Goal: Download file/media

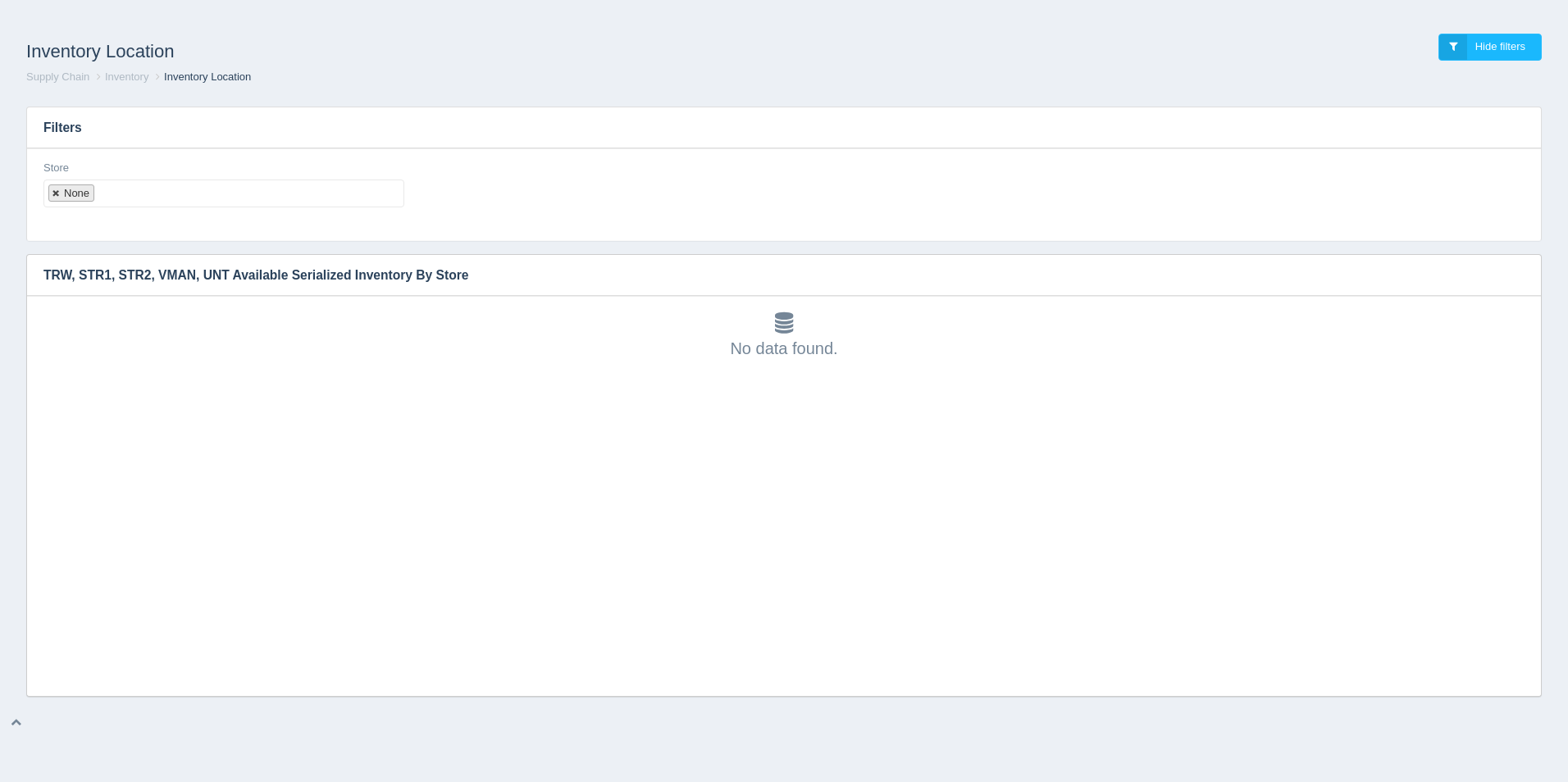
select select
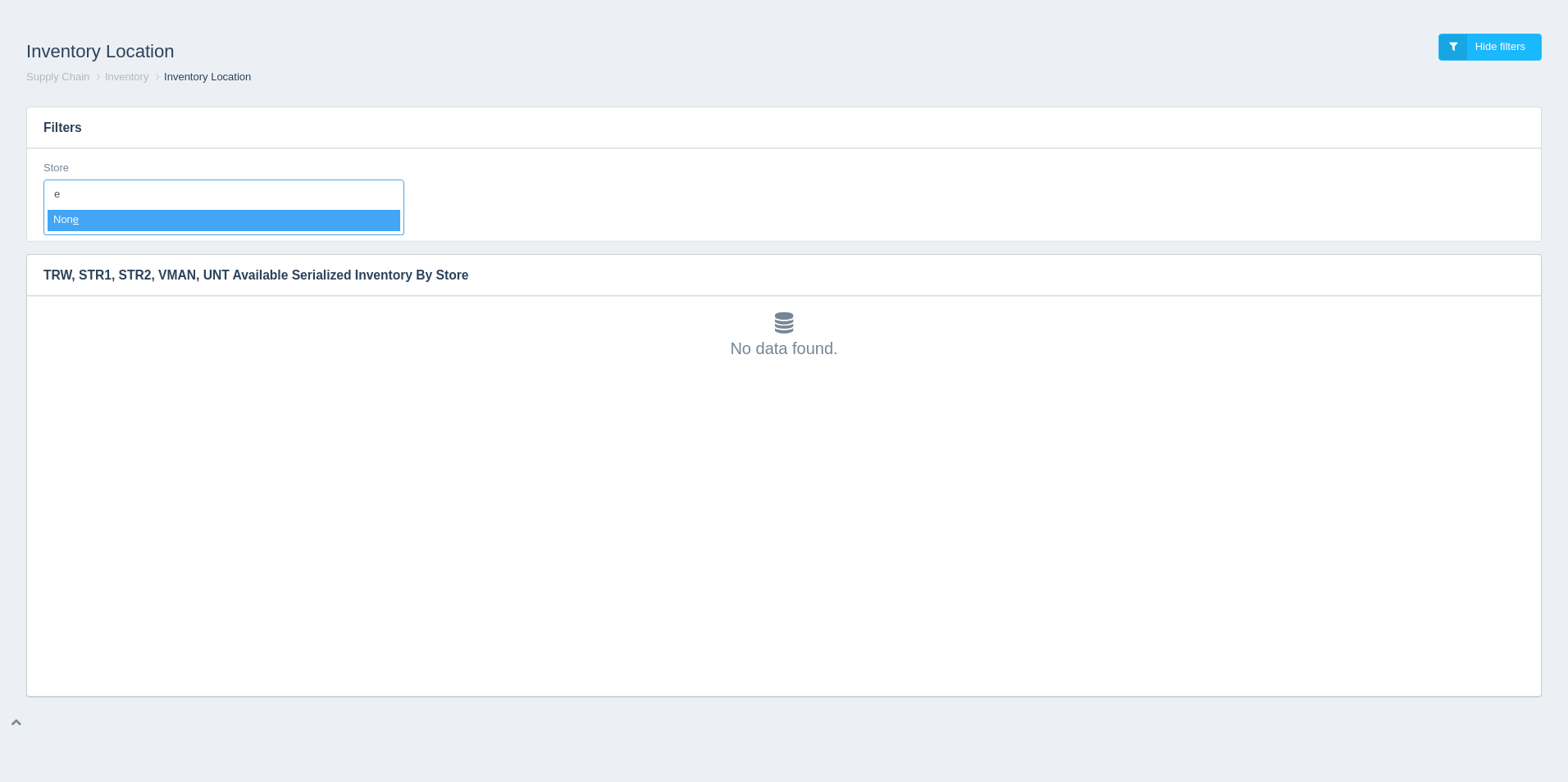
type input "e"
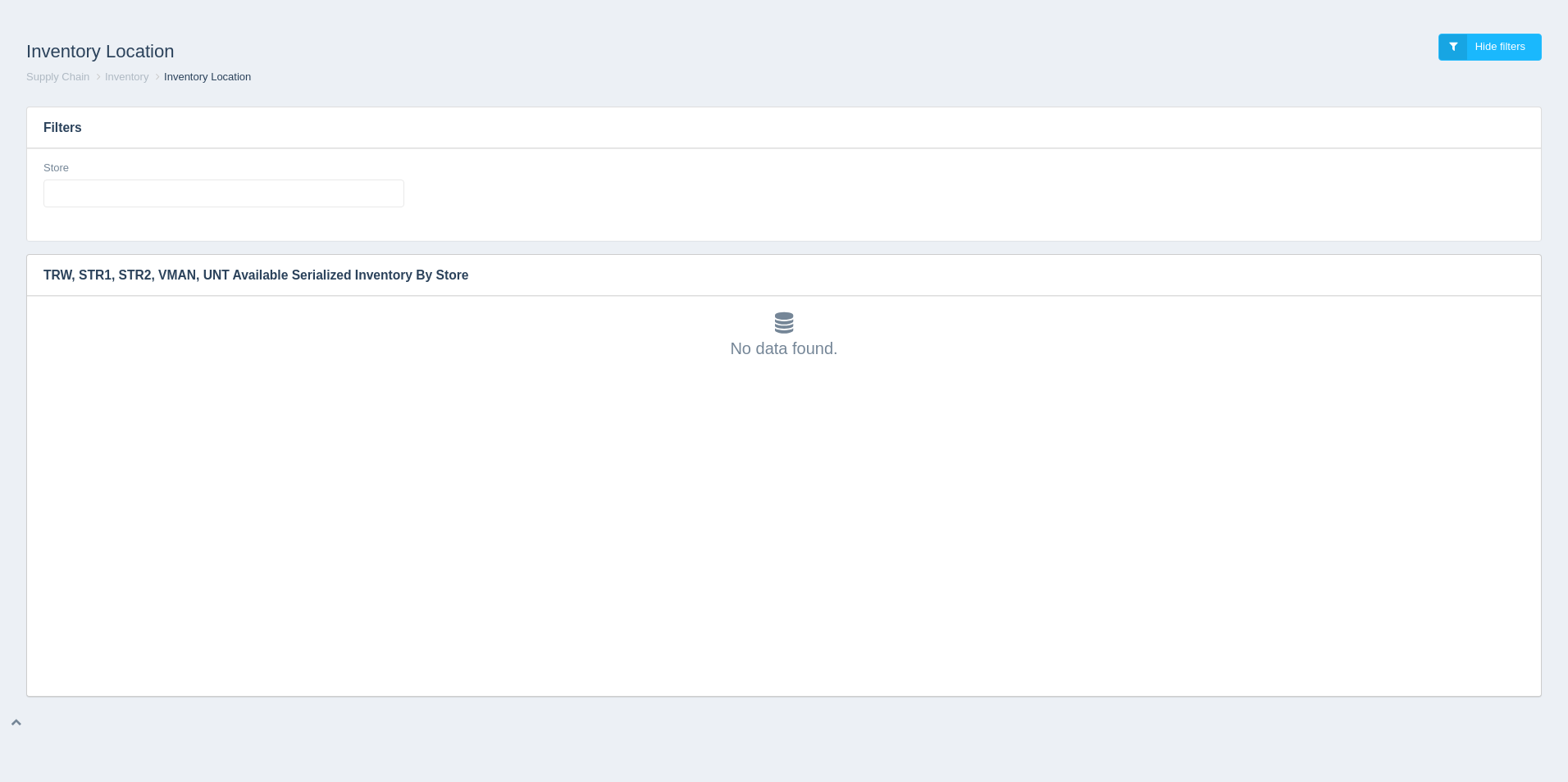
click at [1235, 99] on div "Filters Store All None 1 2 3 4 5 6 7 8 9 10 11 12 13 14 15 16 17 18 19 20 21 22…" at bounding box center [784, 395] width 1541 height 604
click at [116, 198] on ul at bounding box center [223, 192] width 361 height 27
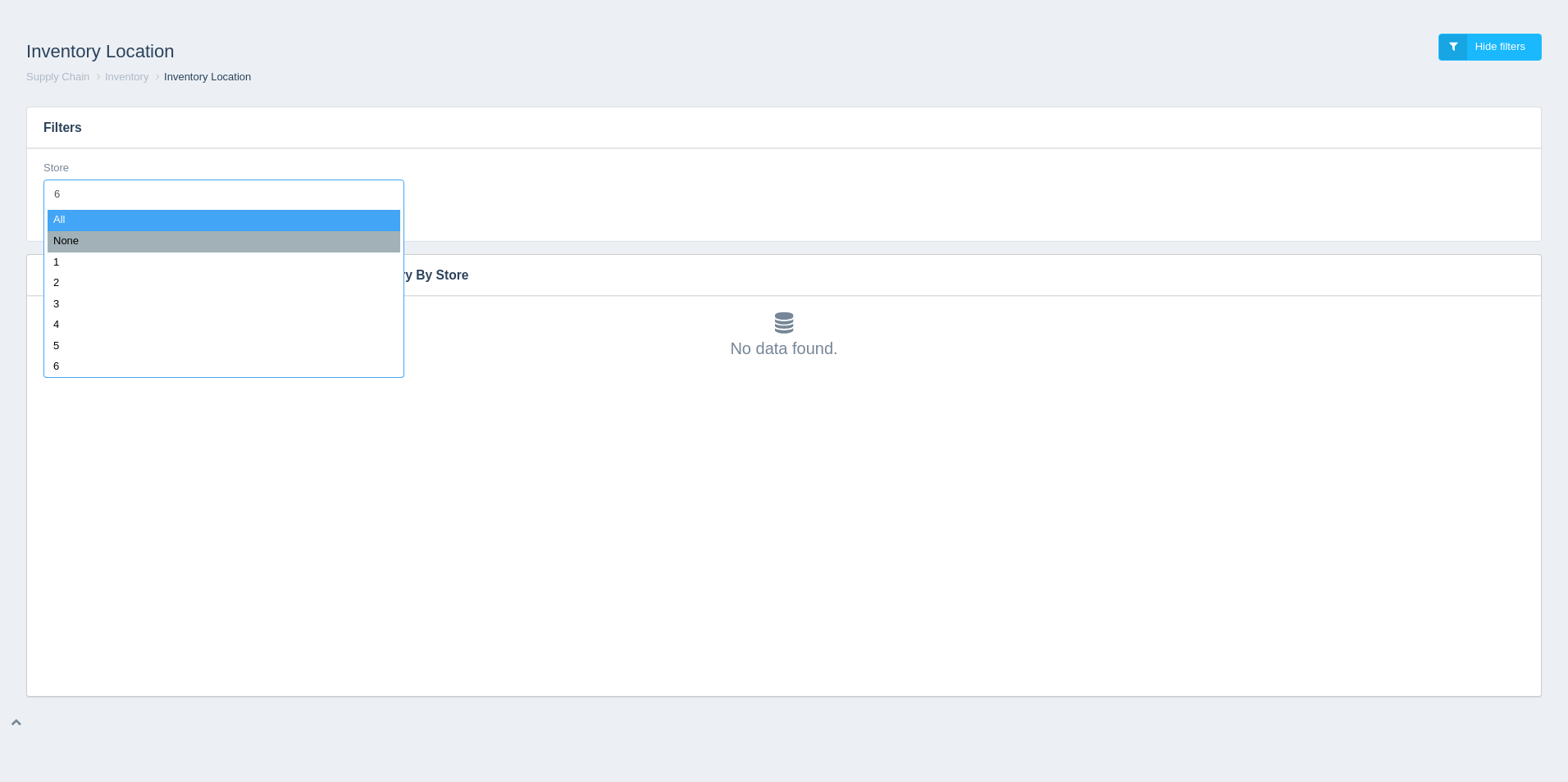
type input "68"
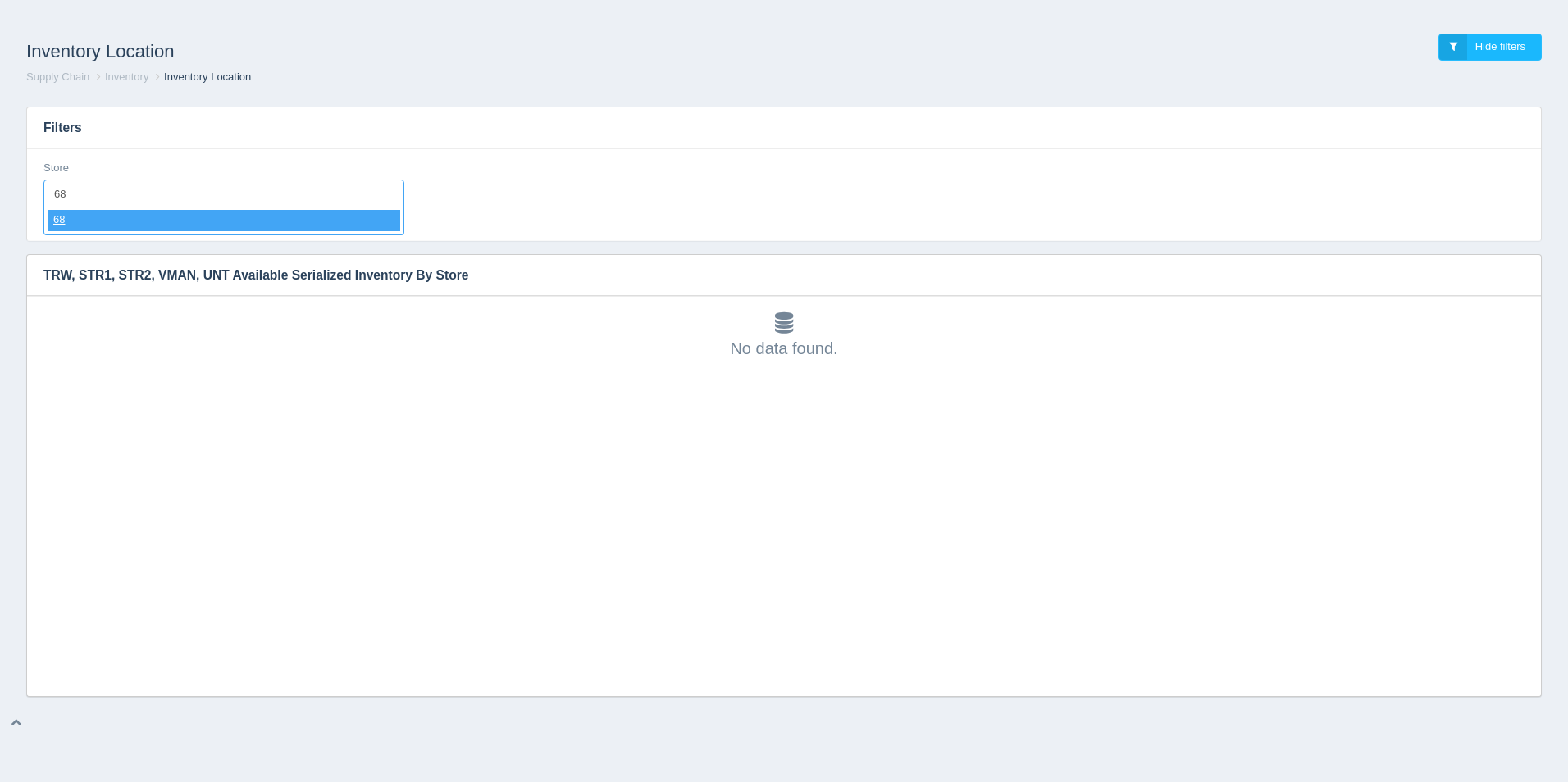
select select "68"
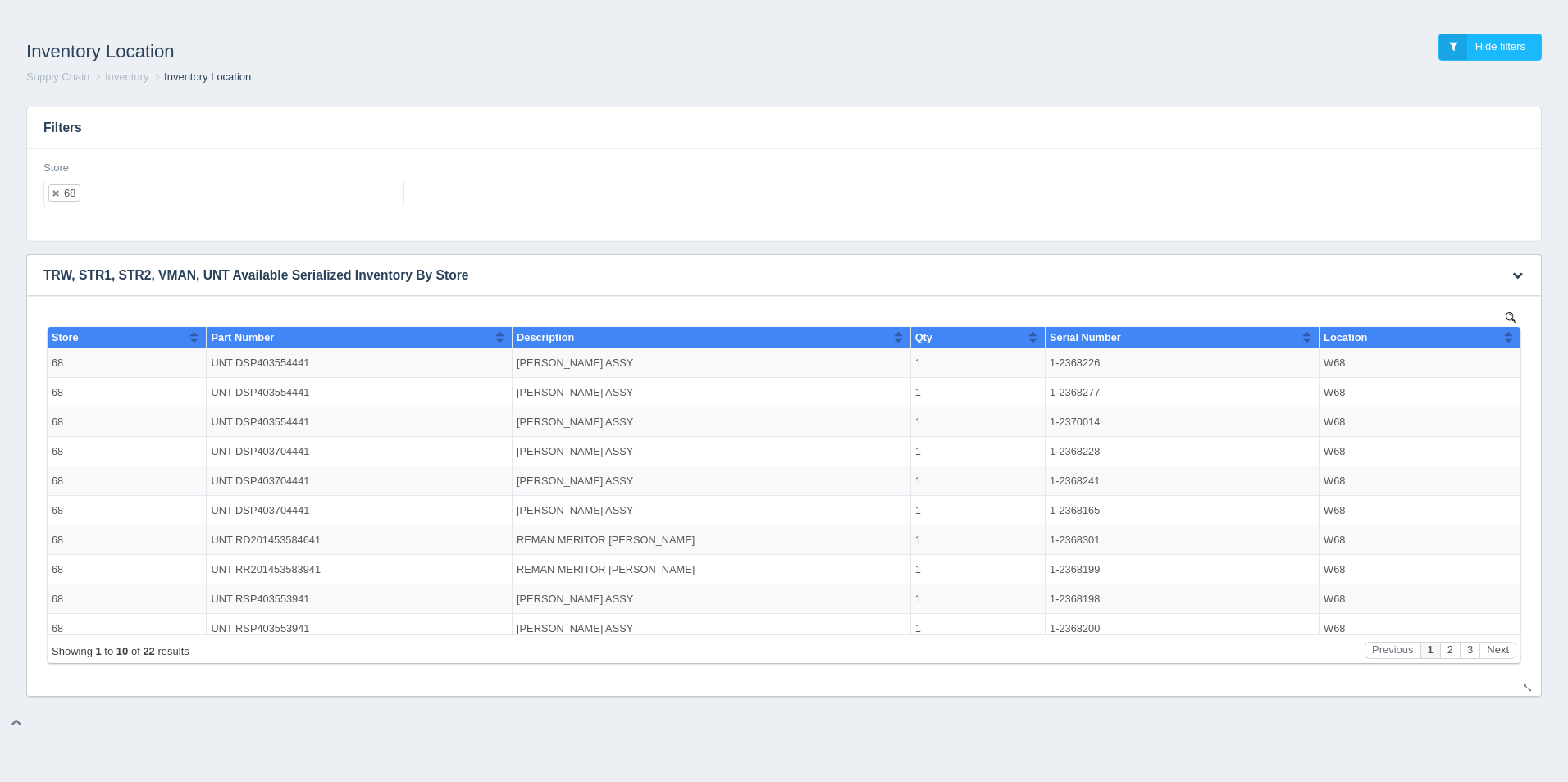
scroll to position [0, 0]
click at [1517, 278] on icon "button" at bounding box center [1517, 275] width 11 height 11
click at [1472, 301] on link "Download CSV" at bounding box center [1463, 300] width 131 height 24
